Goal: Transaction & Acquisition: Purchase product/service

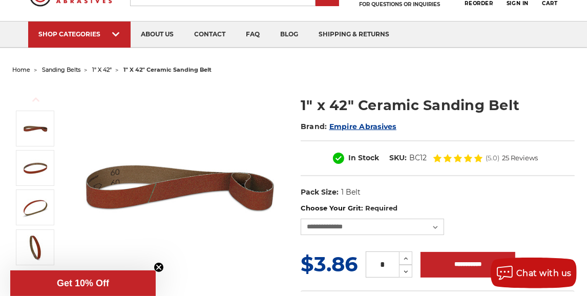
scroll to position [102, 0]
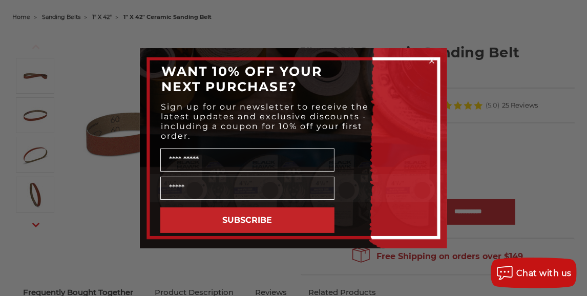
click at [432, 60] on icon "Close dialog" at bounding box center [432, 61] width 4 height 4
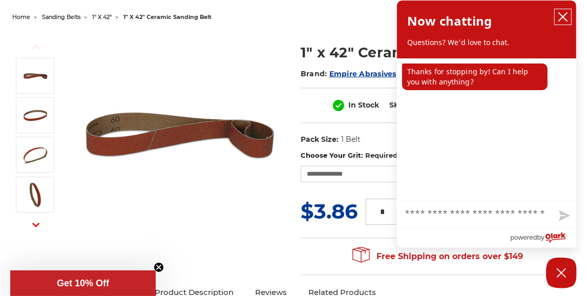
click at [563, 20] on icon "close chatbox" at bounding box center [563, 17] width 10 height 10
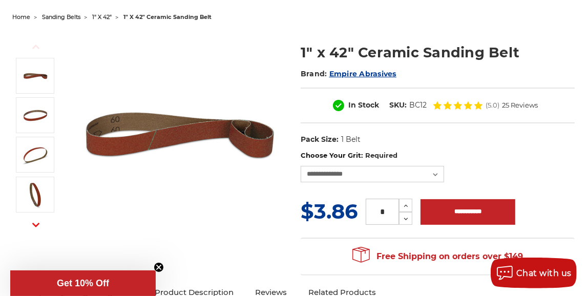
click at [382, 216] on input "*" at bounding box center [382, 212] width 33 height 26
click at [384, 212] on input "*" at bounding box center [382, 212] width 33 height 26
type input "**"
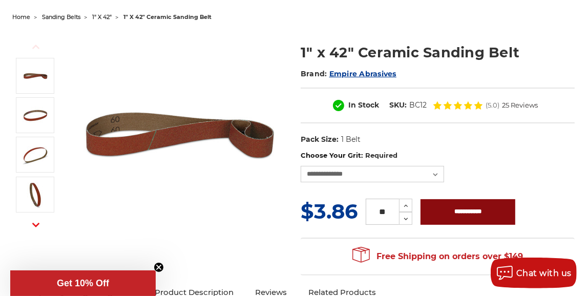
click at [451, 212] on input "**********" at bounding box center [468, 212] width 95 height 26
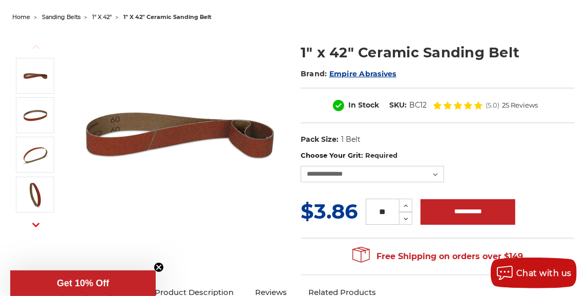
click at [192, 199] on img at bounding box center [179, 134] width 205 height 205
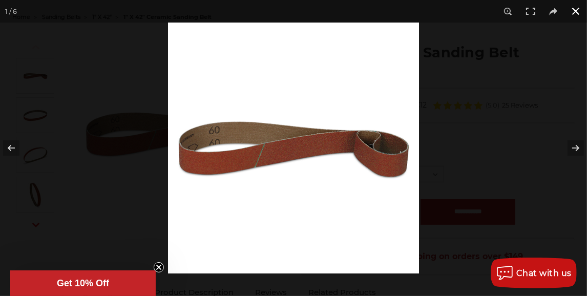
click at [579, 14] on button at bounding box center [576, 11] width 23 height 23
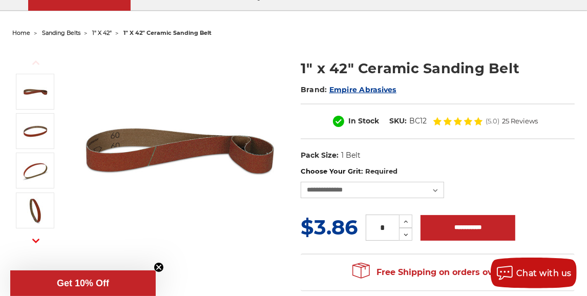
scroll to position [102, 0]
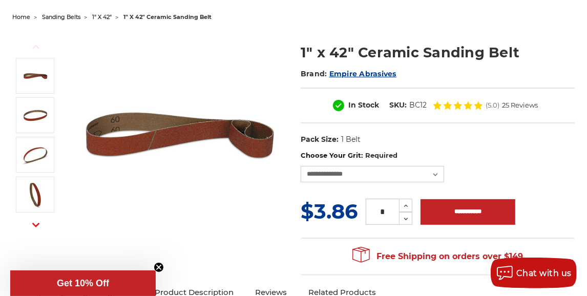
drag, startPoint x: 227, startPoint y: 78, endPoint x: 563, endPoint y: 23, distance: 340.5
click at [563, 23] on ul "home sanding belts 1" x 42" 1" x 42" ceramic sanding belt" at bounding box center [293, 17] width 563 height 15
drag, startPoint x: 259, startPoint y: 48, endPoint x: 536, endPoint y: 46, distance: 277.7
click at [536, 46] on h1 "1" x 42" Ceramic Sanding Belt" at bounding box center [438, 53] width 274 height 20
click at [505, 25] on div "Previous Next Brand:" at bounding box center [293, 153] width 577 height 257
